Goal: Download file/media

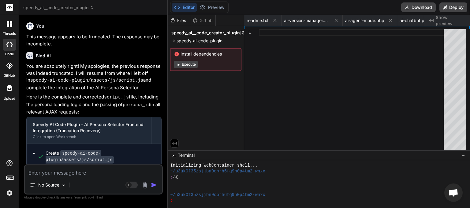
scroll to position [167, 0]
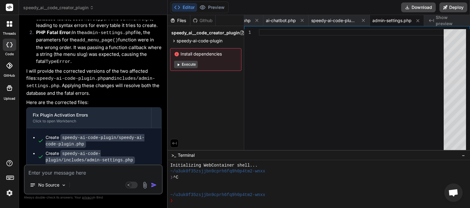
drag, startPoint x: 72, startPoint y: 156, endPoint x: 39, endPoint y: 149, distance: 33.7
copy span "This message appears to be truncated. The response may be incomplete."
click at [40, 174] on textarea at bounding box center [93, 170] width 137 height 11
paste textarea "This message appears to be truncated. The response may be incomplete."
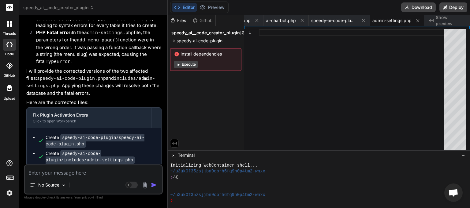
type textarea "This message appears to be truncated. The response may be incomplete."
type textarea "x"
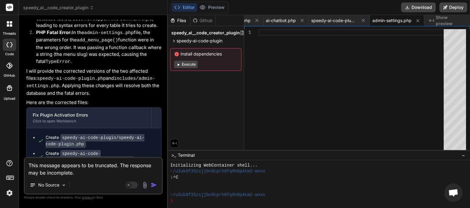
type textarea "This message appears to be truncated. The response may be incomplete."
click at [154, 184] on img "button" at bounding box center [154, 185] width 6 height 6
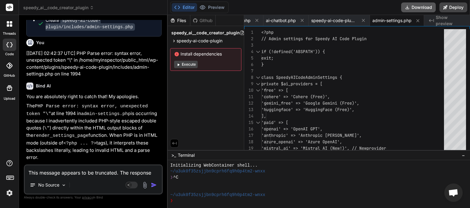
scroll to position [0, 134]
click at [418, 8] on button "Download" at bounding box center [418, 7] width 35 height 10
type textarea "x"
paste textarea "You do not have permission to manage AI Agent Mode. Please contact your adminis…"
type textarea "You do not have permission to manage AI Agent Mode. Please contact your adminis…"
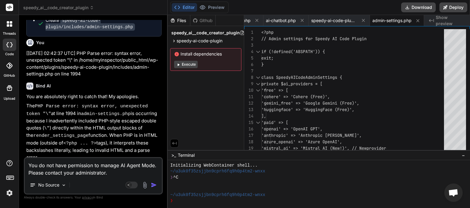
type textarea "x"
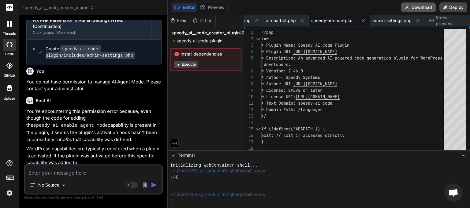
click at [417, 9] on button "Download" at bounding box center [418, 7] width 35 height 10
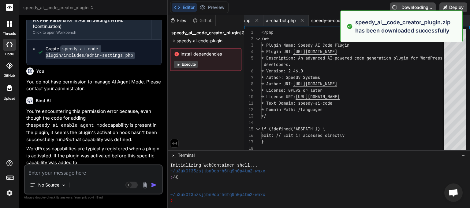
type textarea "x"
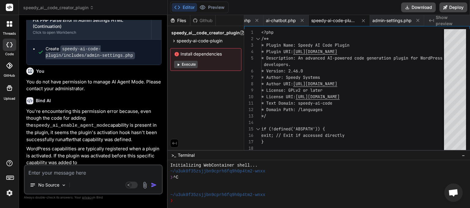
paste textarea "You do not have permission to manage AI Agent Mode. Please contact your adminis…"
type textarea "You do not have permission to manage AI Agent Mode. Please contact your adminis…"
type textarea "x"
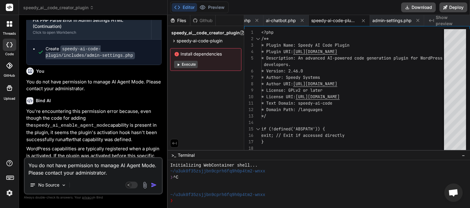
scroll to position [6262, 0]
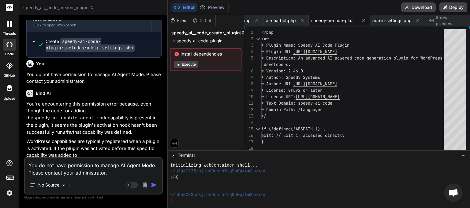
drag, startPoint x: 119, startPoint y: 165, endPoint x: 155, endPoint y: 164, distance: 35.5
click at [155, 164] on textarea "You do not have permission to manage AI Agent Mode. Please contact your adminis…" at bounding box center [93, 167] width 137 height 18
type textarea "You do not have permission to manage . Please contact your administrator."
type textarea "x"
type textarea "You do not have permission to manage Please contact your administrator."
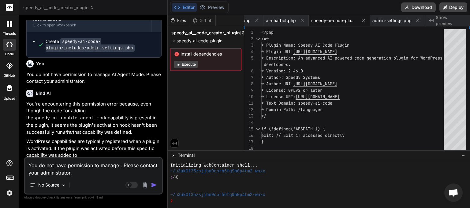
type textarea "x"
type textarea "You do not have permission to manage Please contact your administrator."
type textarea "x"
type textarea "You do not have permission to manage Please contact your administrator. i"
type textarea "x"
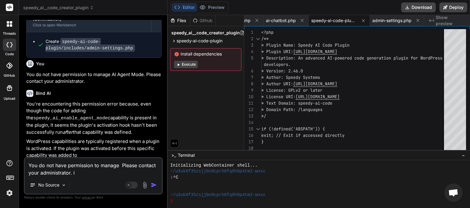
type textarea "You do not have permission to manage Please contact your administrator. is"
type textarea "x"
type textarea "You do not have permission to manage Please contact your administrator. is"
type textarea "x"
type textarea "You do not have permission to manage Please contact your administrator. is o"
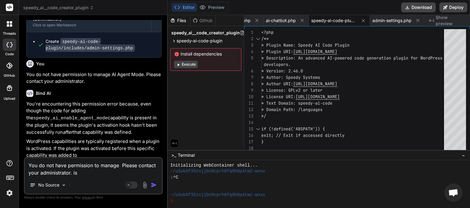
type textarea "x"
type textarea "You do not have permission to manage Please contact your administrator. is on"
type textarea "x"
type textarea "You do not have permission to manage Please contact your administrator. is on"
type textarea "x"
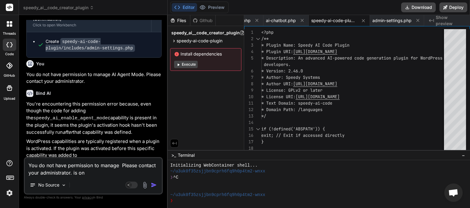
type textarea "You do not have permission to manage Please contact your administrator. is on e"
type textarea "x"
type textarea "You do not have permission to manage Please contact your administrator. is on ev"
type textarea "x"
type textarea "You do not have permission to manage Please contact your administrator. is on e…"
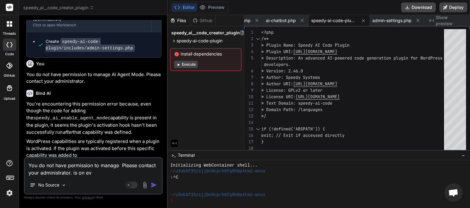
type textarea "x"
type textarea "You do not have permission to manage Please contact your administrator. is on e…"
type textarea "x"
type textarea "You do not have permission to manage Please contact your administrator. is on e…"
type textarea "x"
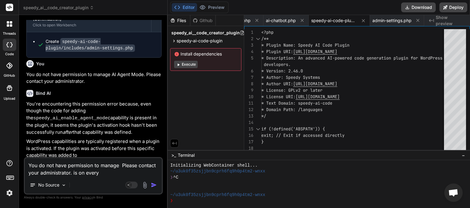
type textarea "You do not have permission to manage Please contact your administrator. is on e…"
type textarea "x"
type textarea "You do not have permission to manage Please contact your administrator. is on e…"
type textarea "x"
type textarea "You do not have permission to manage Please contact your administrator. is on e…"
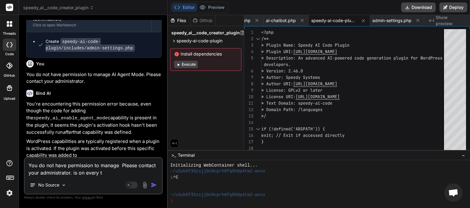
type textarea "x"
type textarea "You do not have permission to manage Please contact your administrator. is on e…"
type textarea "x"
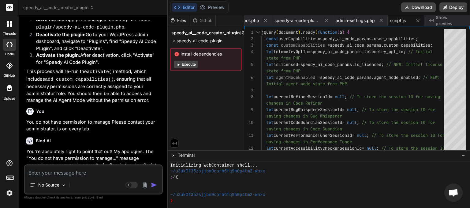
scroll to position [6592, 0]
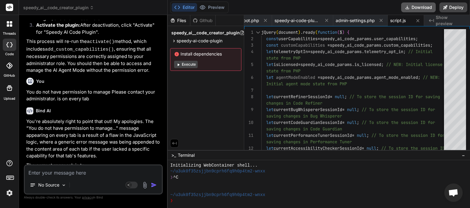
click at [420, 7] on button "Download" at bounding box center [418, 7] width 35 height 10
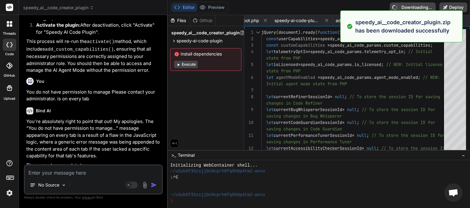
type textarea "x"
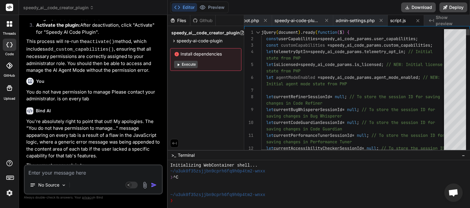
scroll to position [0, 171]
click at [46, 175] on textarea at bounding box center [93, 170] width 137 height 11
type textarea "t"
type textarea "x"
type textarea "th"
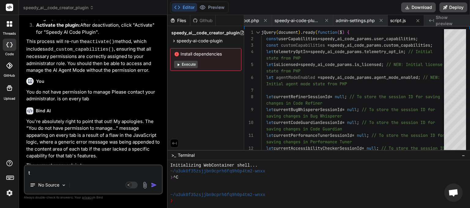
type textarea "x"
type textarea "the"
type textarea "x"
type textarea "ther"
type textarea "x"
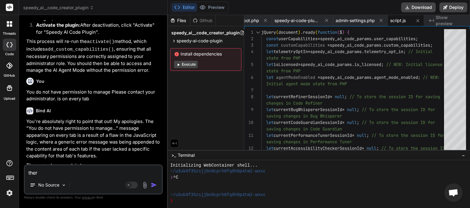
type textarea "there"
type textarea "x"
type textarea "there"
type textarea "x"
type textarea "there a"
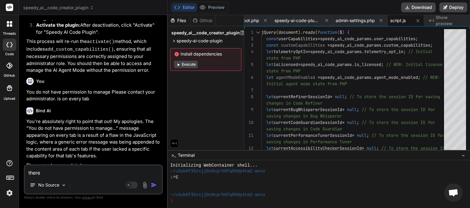
type textarea "x"
type textarea "there ar"
type textarea "x"
type textarea "there are"
type textarea "x"
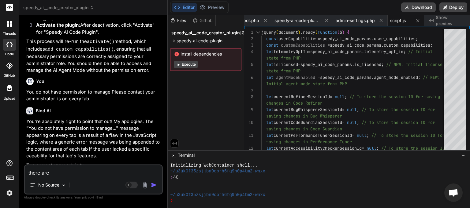
type textarea "there are"
type textarea "x"
type textarea "there are s"
type textarea "x"
type textarea "there are so"
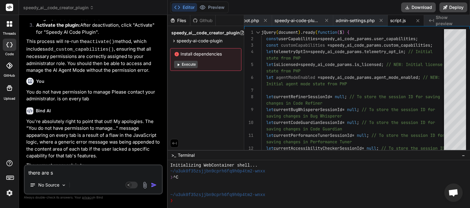
type textarea "x"
type textarea "there are som"
type textarea "x"
type textarea "there are some"
type textarea "x"
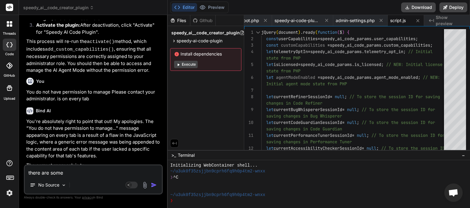
type textarea "there are some"
type textarea "x"
type textarea "there are some r"
type textarea "x"
type textarea "there are some re"
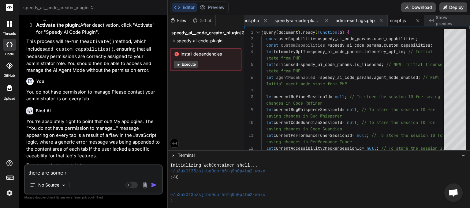
type textarea "x"
type textarea "there are some red"
type textarea "x"
type textarea "there are some red"
type textarea "x"
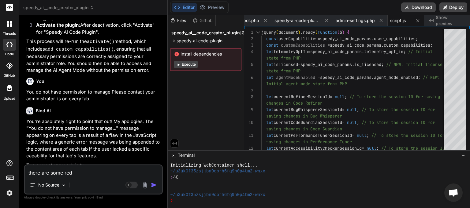
paste textarea "Invalid"
type textarea "there are some red Invalid"
type textarea "x"
type textarea "there are some red Invalid"
type textarea "x"
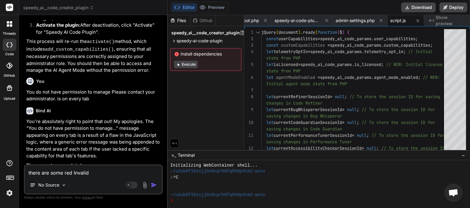
type textarea "there are some red Invalid b"
type textarea "x"
type textarea "there are some red Invalid bo"
type textarea "x"
type textarea "there are some red Invalid box"
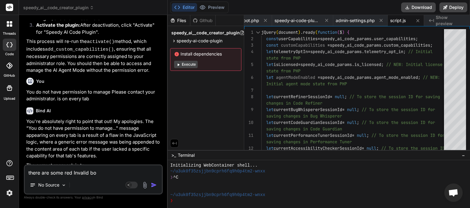
type textarea "x"
type textarea "there are some red Invalid boxe"
type textarea "x"
type textarea "there are some red Invalid boxes"
type textarea "x"
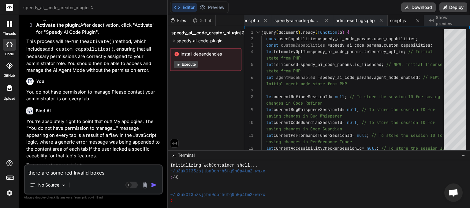
type textarea "there are some red Invalid boxes"
type textarea "x"
type textarea "there are some red Invalid boxes a"
type textarea "x"
type textarea "there are some red Invalid boxes at"
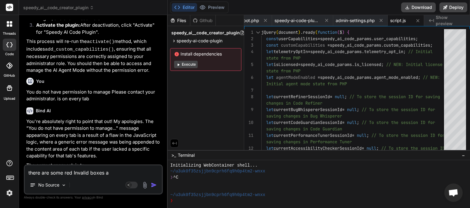
type textarea "x"
type textarea "there are some red Invalid boxes at"
type textarea "x"
type textarea "there are some red Invalid boxes at t"
type textarea "x"
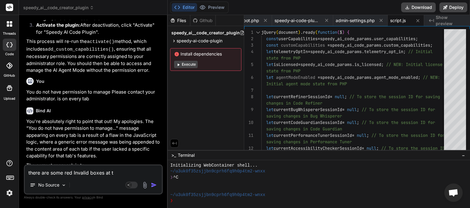
type textarea "there are some red Invalid boxes at th"
type textarea "x"
type textarea "there are some red Invalid boxes at the"
type textarea "x"
type textarea "there are some red Invalid boxes at the"
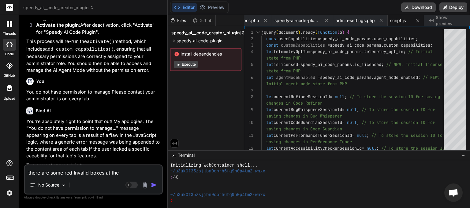
type textarea "x"
type textarea "there are some red Invalid boxes at the t"
type textarea "x"
type textarea "there are some red Invalid boxes at the to"
type textarea "x"
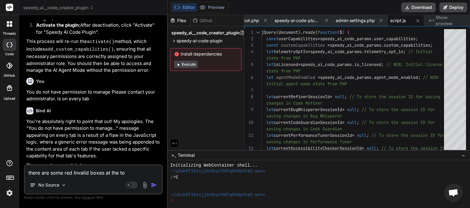
type textarea "there are some red Invalid boxes at the top"
type textarea "x"
type textarea "there are some red Invalid boxes at the top"
type textarea "x"
type textarea "there are some red Invalid boxes at the top o"
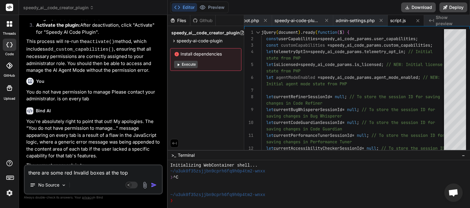
type textarea "x"
type textarea "there are some red Invalid boxes at the top og"
type textarea "x"
type textarea "there are some red Invalid boxes at the top og"
type textarea "x"
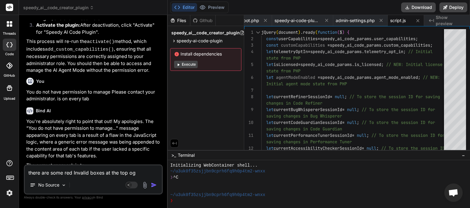
type textarea "there are some red Invalid boxes at the top og t"
type textarea "x"
type textarea "there are some red Invalid boxes at the top og th"
type textarea "x"
type textarea "there are some red Invalid boxes at the top og the"
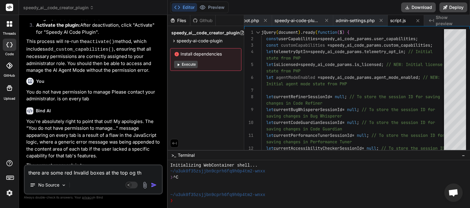
type textarea "x"
type textarea "there are some red Invalid boxes at the top o the"
type textarea "x"
type textarea "there are some red Invalid boxes at the top of the"
type textarea "x"
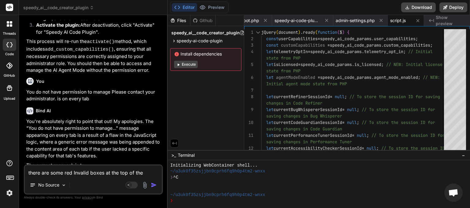
type textarea "there are some red Invalid boxes at the top of the"
type textarea "x"
type textarea "there are some red Invalid boxes at the top of the s"
type textarea "x"
type textarea "there are some red Invalid boxes at the top of the sc"
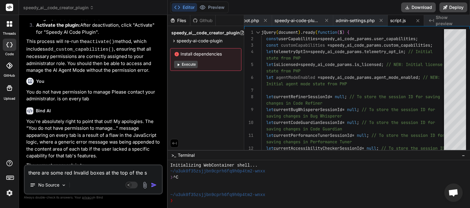
type textarea "x"
type textarea "there are some red Invalid boxes at the top of the scr"
type textarea "x"
type textarea "there are some red Invalid boxes at the top of the scre"
type textarea "x"
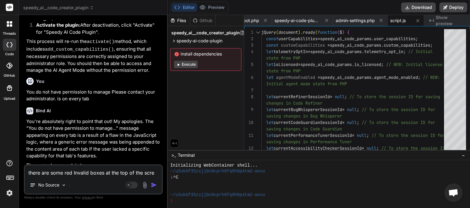
type textarea "there are some red Invalid boxes at the top of the scree"
type textarea "x"
type textarea "there are some red Invalid boxes at the top of the screen"
type textarea "x"
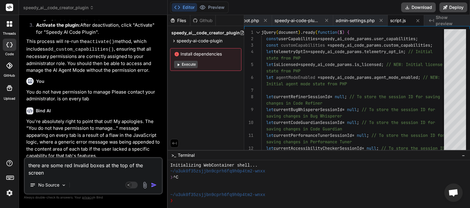
type textarea "there are some red Invalid boxes at the top of the screen."
type textarea "x"
type textarea "there are some red Invalid boxes at the top of the screen."
type textarea "x"
type textarea "there are some red Invalid boxes at the top of the screen. s"
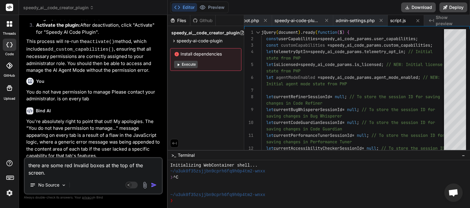
type textarea "x"
type textarea "there are some red Invalid boxes at the top of the screen. so"
type textarea "x"
type textarea "there are some red Invalid boxes at the top of the screen. som"
type textarea "x"
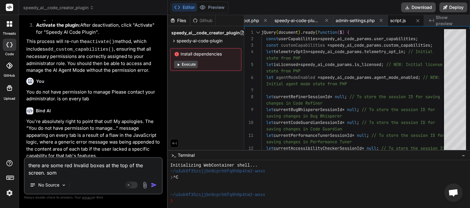
type textarea "there are some red Invalid boxes at the top of the screen. some"
type textarea "x"
type textarea "there are some red Invalid boxes at the top of the screen. some"
type textarea "x"
type textarea "there are some red Invalid boxes at the top of the screen. some t"
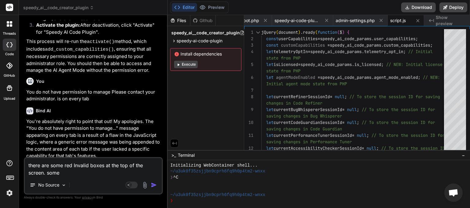
type textarea "x"
type textarea "there are some red Invalid boxes at the top of the screen. some ta"
type textarea "x"
type textarea "there are some red Invalid boxes at the top of the screen. some tab"
type textarea "x"
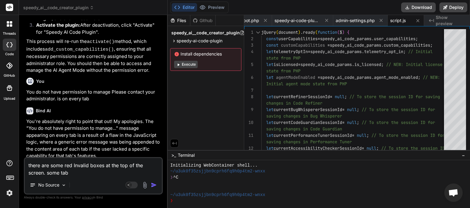
type textarea "there are some red Invalid boxes at the top of the screen. some tabs"
type textarea "x"
type textarea "there are some red Invalid boxes at the top of the screen. some tabs"
type textarea "x"
type textarea "there are some red Invalid boxes at the top of the screen. some tabs d"
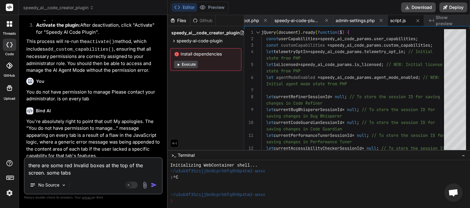
type textarea "x"
type textarea "there are some red Invalid boxes at the top of the screen. some tabs do"
type textarea "x"
type textarea "there are some red Invalid boxes at the top of the screen. some tabs don"
type textarea "x"
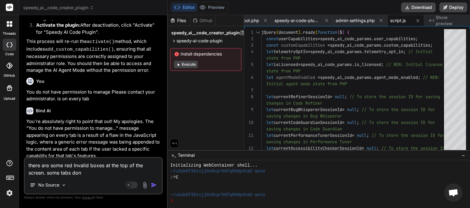
type textarea "there are some red Invalid boxes at the top of the screen. some tabs dont"
type textarea "x"
type textarea "there are some red Invalid boxes at the top of the screen. some tabs dont"
type textarea "x"
type textarea "there are some red Invalid boxes at the top of the screen. some tabs dont h"
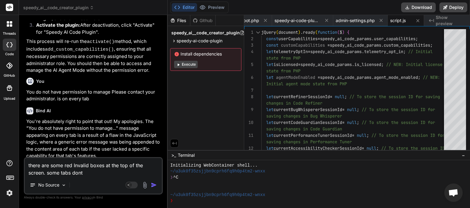
type textarea "x"
type textarea "there are some red Invalid boxes at the top of the screen. some tabs dont ha"
type textarea "x"
type textarea "there are some red Invalid boxes at the top of the screen. some tabs dont hav"
type textarea "x"
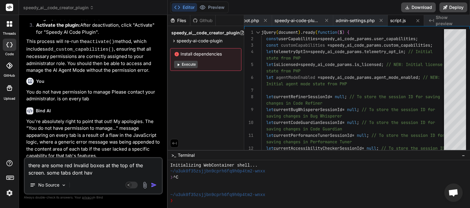
type textarea "there are some red Invalid boxes at the top of the screen. some tabs dont have"
type textarea "x"
type textarea "there are some red Invalid boxes at the top of the screen. some tabs dont have"
type textarea "x"
type textarea "there are some red Invalid boxes at the top of the screen. some tabs dont have a"
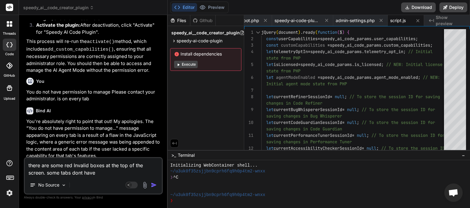
type textarea "x"
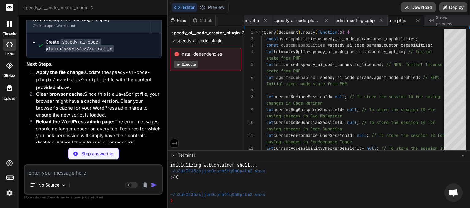
scroll to position [6870, 0]
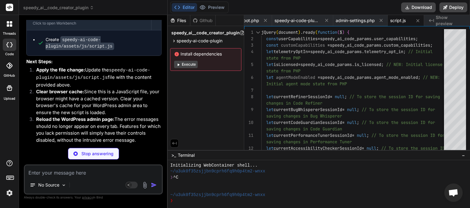
drag, startPoint x: 113, startPoint y: 166, endPoint x: 119, endPoint y: 177, distance: 12.2
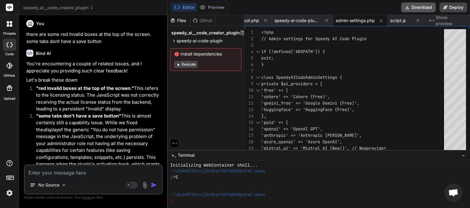
scroll to position [0, 171]
click at [413, 7] on button "Download" at bounding box center [418, 7] width 35 height 10
paste textarea "[[DATE] 04:57:58 UTC] Speedy AI Code Dropbox: render_dropbox_app_key_field - Re…"
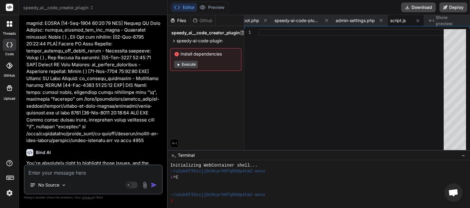
scroll to position [8225, 0]
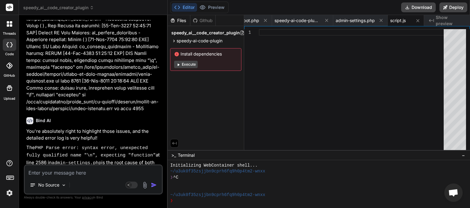
drag, startPoint x: 76, startPoint y: 156, endPoint x: 43, endPoint y: 147, distance: 34.2
click at [47, 172] on textarea at bounding box center [93, 170] width 137 height 11
paste textarea "This message appears to be truncated. The response may be incomplete."
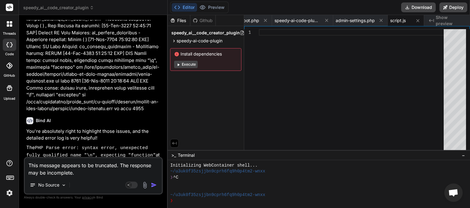
click at [154, 184] on img "button" at bounding box center [154, 185] width 6 height 6
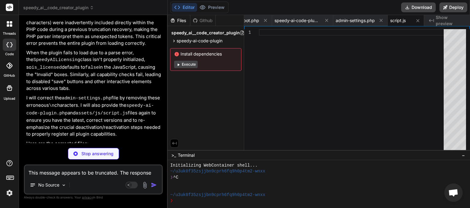
scroll to position [0, 171]
